Goal: Information Seeking & Learning: Learn about a topic

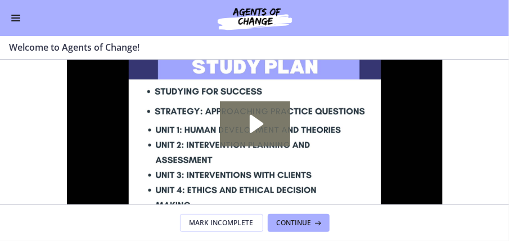
scroll to position [64, 0]
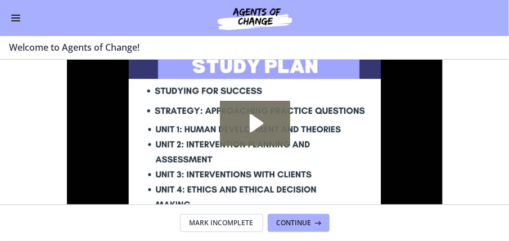
click at [17, 19] on button "Enable menu" at bounding box center [16, 18] width 14 height 14
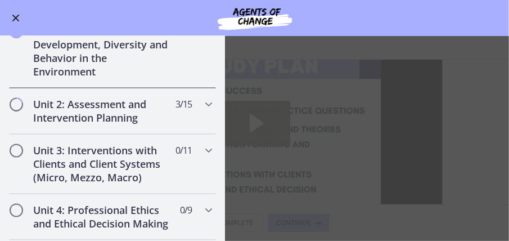
scroll to position [774, 0]
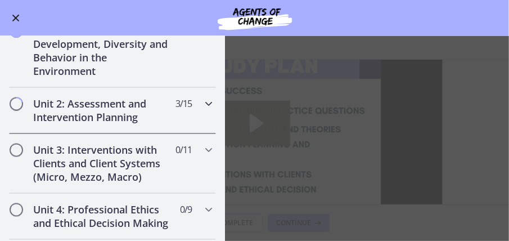
click at [70, 114] on h2 "Unit 2: Assessment and Intervention Planning" at bounding box center [101, 110] width 137 height 27
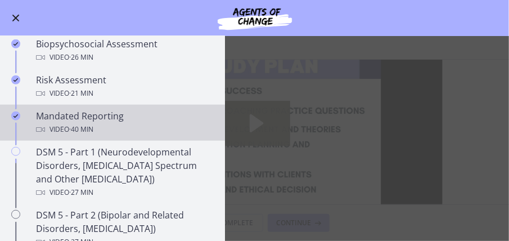
scroll to position [366, 0]
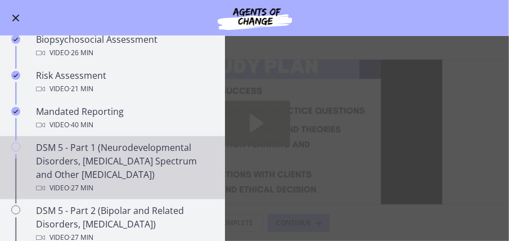
click at [88, 164] on div "DSM 5 - Part 1 (Neurodevelopmental Disorders, Schizophrenia Spectrum and Other …" at bounding box center [124, 168] width 176 height 54
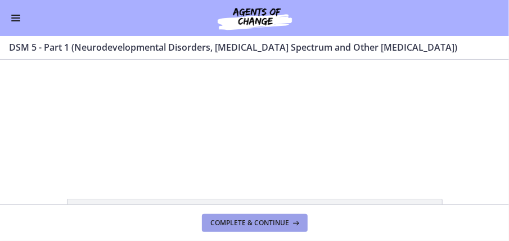
click at [252, 227] on span "Complete & continue" at bounding box center [250, 222] width 79 height 9
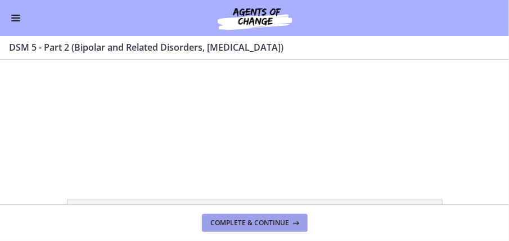
click at [253, 217] on button "Complete & continue" at bounding box center [255, 223] width 106 height 18
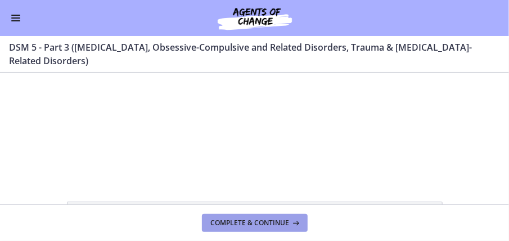
click at [251, 221] on span "Complete & continue" at bounding box center [250, 222] width 79 height 9
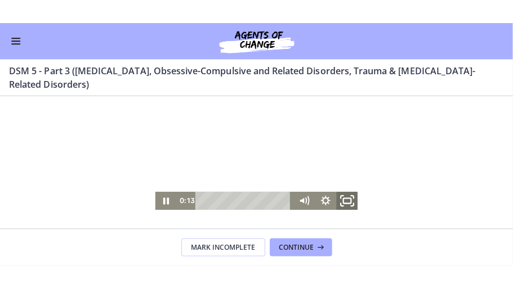
click at [339, 200] on icon "Fullscreen" at bounding box center [344, 199] width 26 height 21
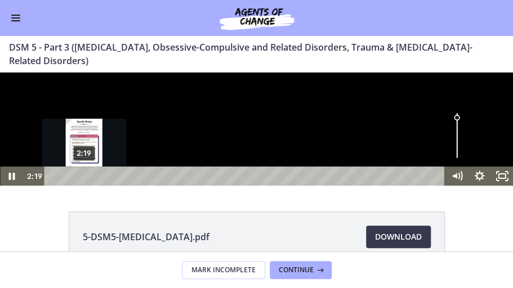
click at [84, 186] on div "2:19" at bounding box center [245, 176] width 387 height 19
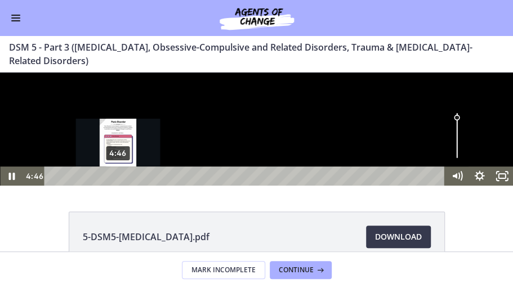
click at [118, 186] on div "4:46" at bounding box center [245, 176] width 387 height 19
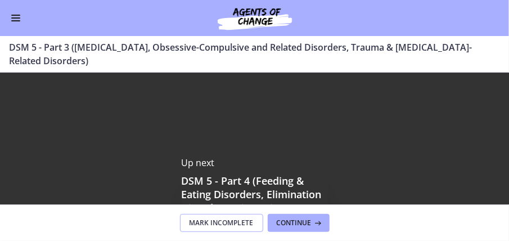
click at [218, 226] on span "Mark Incomplete" at bounding box center [222, 222] width 64 height 9
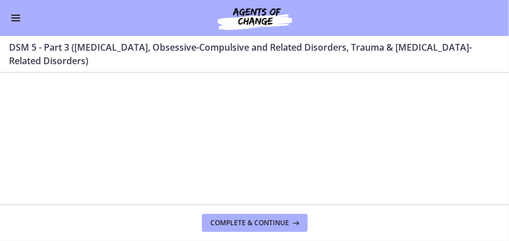
scroll to position [56, 0]
click at [240, 225] on span "Complete & continue" at bounding box center [250, 222] width 79 height 9
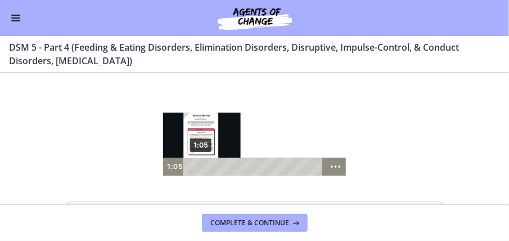
click at [191, 165] on div "1:05" at bounding box center [254, 166] width 131 height 18
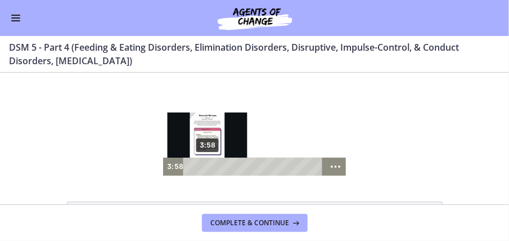
click at [205, 167] on div "3:58" at bounding box center [254, 166] width 131 height 18
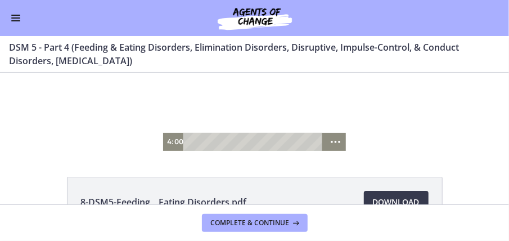
scroll to position [25, 0]
click at [316, 115] on div at bounding box center [254, 98] width 183 height 103
click at [307, 131] on div at bounding box center [254, 98] width 183 height 103
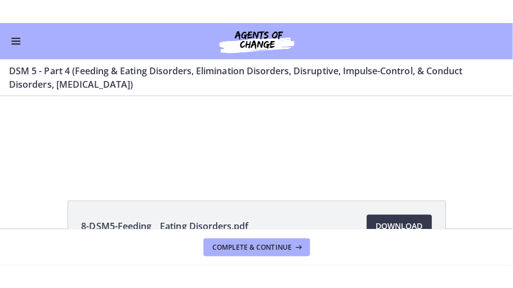
scroll to position [0, 0]
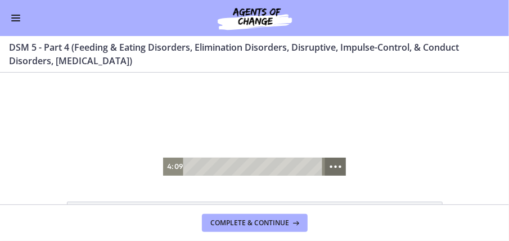
click at [334, 167] on icon "Show more buttons" at bounding box center [335, 165] width 26 height 21
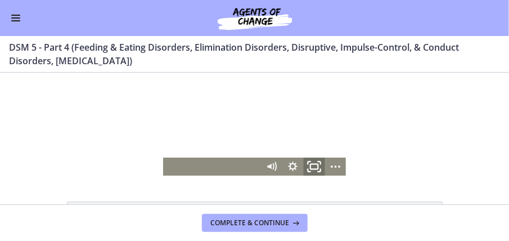
click at [315, 167] on rect "Fullscreen" at bounding box center [314, 165] width 8 height 5
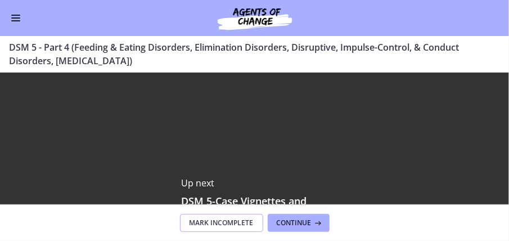
click at [212, 224] on span "Mark Incomplete" at bounding box center [222, 222] width 64 height 9
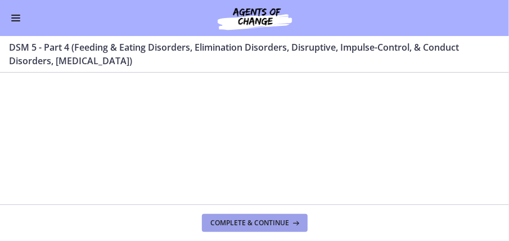
click at [212, 224] on span "Complete & continue" at bounding box center [250, 222] width 79 height 9
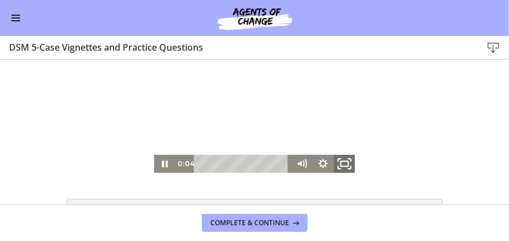
click at [340, 162] on rect "Fullscreen" at bounding box center [344, 162] width 8 height 5
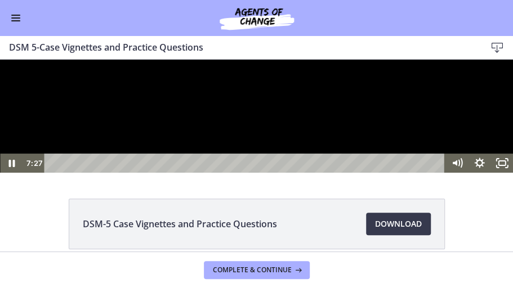
click at [238, 173] on div at bounding box center [256, 116] width 513 height 113
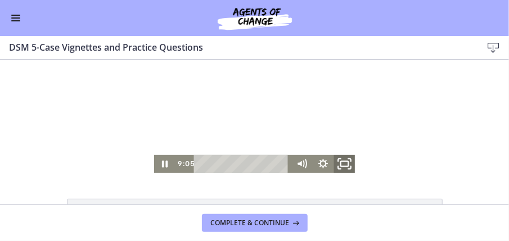
click at [340, 161] on icon "Fullscreen" at bounding box center [344, 162] width 26 height 21
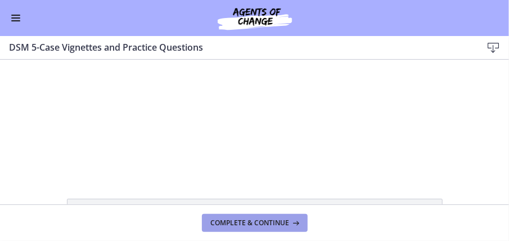
click at [270, 223] on span "Complete & continue" at bounding box center [250, 222] width 79 height 9
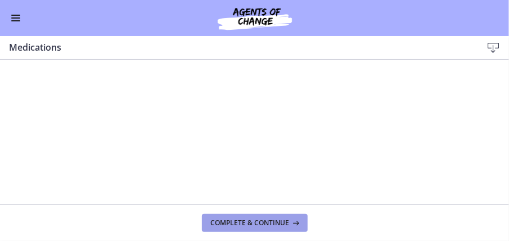
click at [249, 224] on span "Complete & continue" at bounding box center [250, 222] width 79 height 9
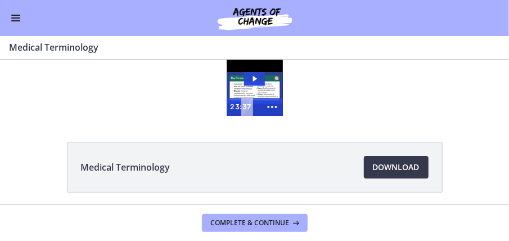
click at [254, 104] on div "23:37" at bounding box center [251, 106] width 20 height 18
click at [267, 106] on icon "Show more buttons" at bounding box center [272, 106] width 26 height 21
drag, startPoint x: 267, startPoint y: 106, endPoint x: 249, endPoint y: 105, distance: 18.6
click at [262, 105] on div at bounding box center [272, 106] width 21 height 18
click at [249, 105] on icon "Fullscreen" at bounding box center [251, 106] width 26 height 21
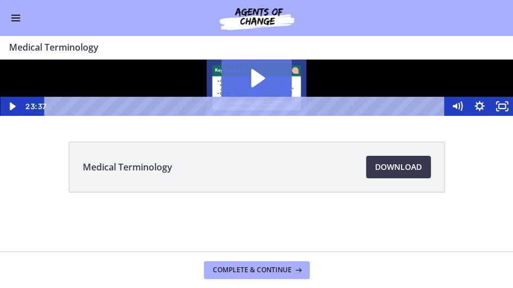
click at [268, 101] on icon "Play Video: cmiuhrk449ks72pssv3g.mp4" at bounding box center [256, 78] width 70 height 45
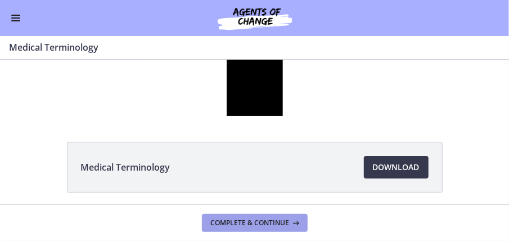
click at [257, 224] on span "Complete & continue" at bounding box center [250, 222] width 79 height 9
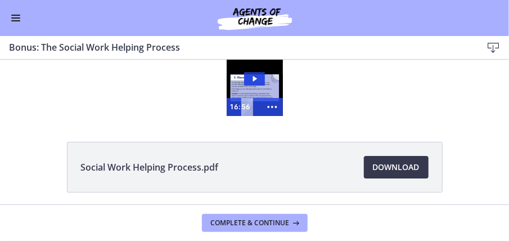
click at [246, 95] on img at bounding box center [255, 87] width 56 height 56
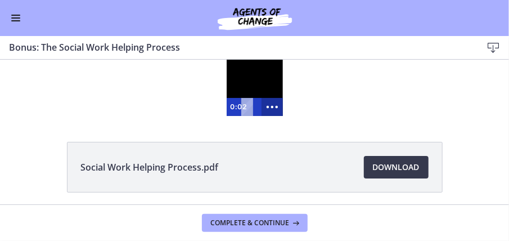
click at [268, 101] on icon "Show more buttons" at bounding box center [272, 106] width 26 height 21
click at [248, 104] on rect "Fullscreen" at bounding box center [251, 106] width 8 height 5
click at [142, 44] on h3 "Bonus: The Social Work Helping Process" at bounding box center [236, 48] width 455 height 14
click at [17, 18] on span "Enable menu" at bounding box center [15, 17] width 9 height 1
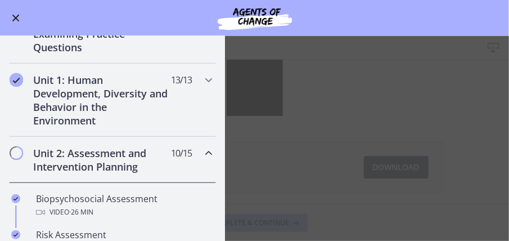
scroll to position [208, 0]
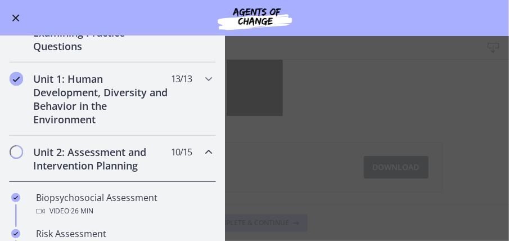
click at [100, 165] on h2 "Unit 2: Assessment and Intervention Planning" at bounding box center [101, 158] width 137 height 27
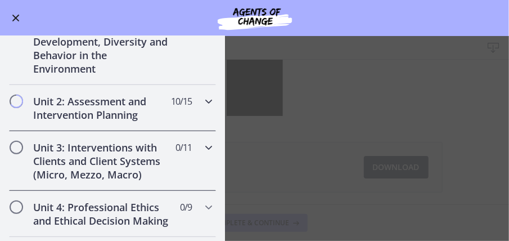
scroll to position [259, 0]
click at [202, 102] on icon "Chapters" at bounding box center [209, 101] width 14 height 14
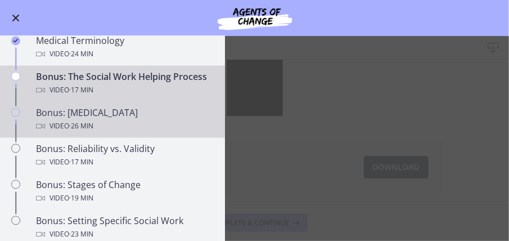
scroll to position [827, 0]
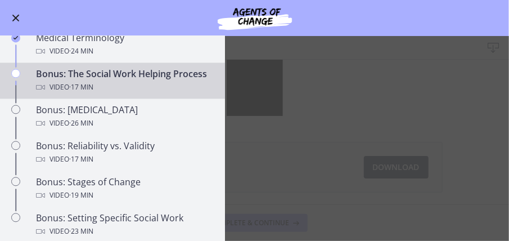
click at [284, 149] on main "Bonus: The Social Work Helping Process Download Enable fullscreen Social Work H…" at bounding box center [254, 138] width 509 height 205
click at [255, 99] on main "Bonus: The Social Work Helping Process Download Enable fullscreen Social Work H…" at bounding box center [254, 138] width 509 height 205
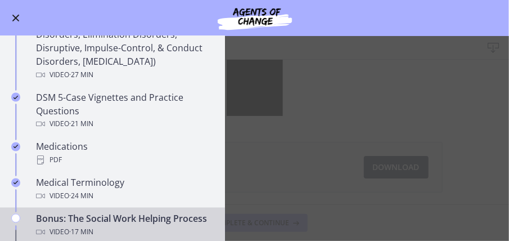
scroll to position [683, 0]
